Goal: Navigation & Orientation: Find specific page/section

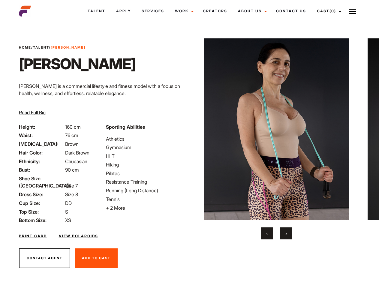
click at [327, 11] on link "Cast (0)" at bounding box center [328, 11] width 34 height 16
click at [352, 11] on img at bounding box center [352, 11] width 7 height 7
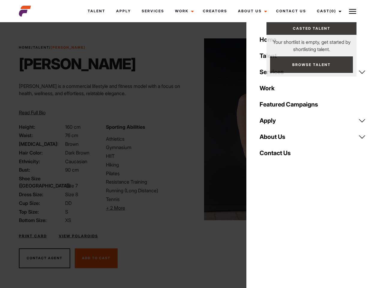
click at [146, 208] on li "+ 2 More Hide More" at bounding box center [146, 207] width 80 height 7
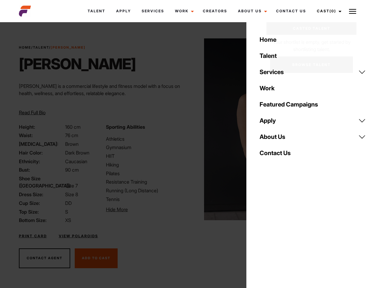
click at [276, 139] on img at bounding box center [276, 129] width 145 height 182
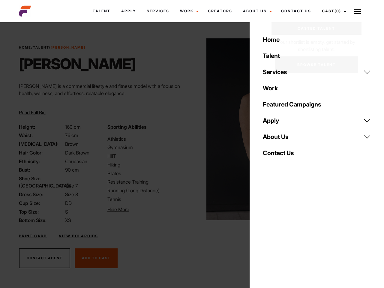
click at [189, 129] on div "Sporting Abilities Athletics Gymnasium HIIT Hiking Pilates Resistance Training …" at bounding box center [148, 173] width 88 height 101
click at [267, 233] on div "Home Talent Services Talent Casting Photography Videography Creative Hair and M…" at bounding box center [316, 144] width 134 height 288
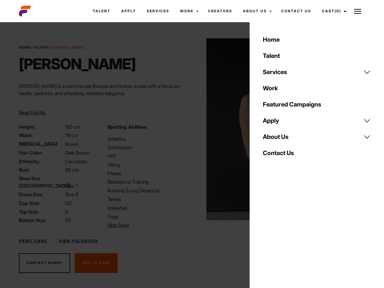
click at [286, 233] on div "Home Talent Services Talent Casting Photography Videography Creative Hair and M…" at bounding box center [316, 144] width 134 height 288
